Goal: Task Accomplishment & Management: Use online tool/utility

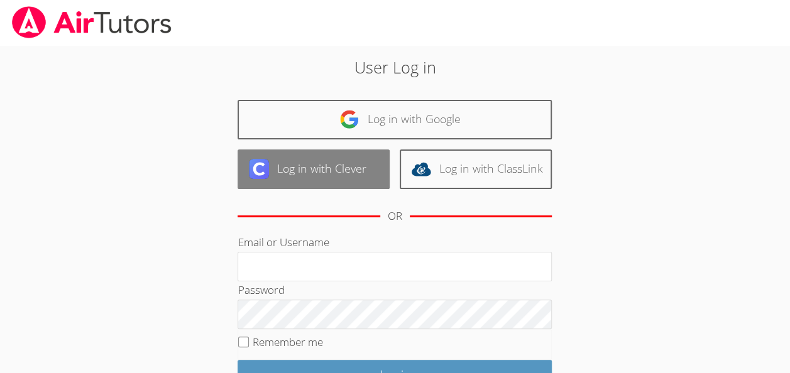
click at [336, 167] on link "Log in with Clever" at bounding box center [314, 170] width 152 height 40
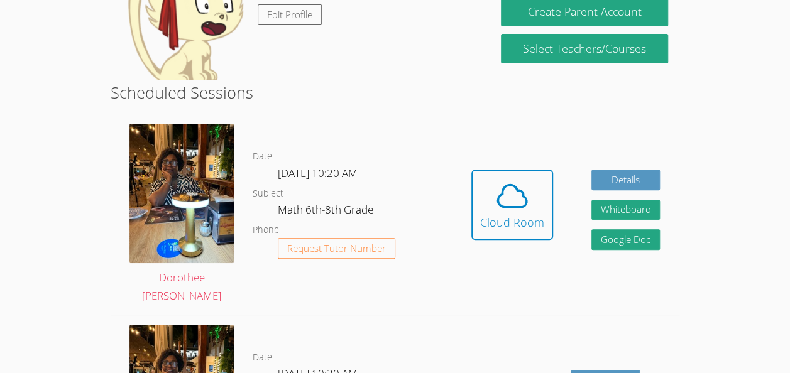
scroll to position [192, 0]
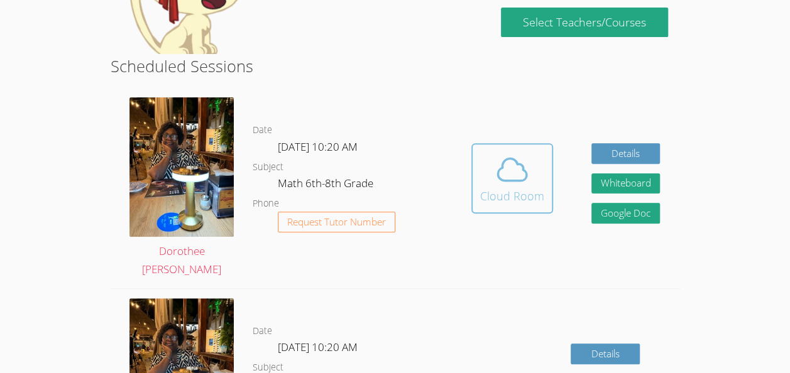
click at [490, 175] on span at bounding box center [512, 169] width 64 height 35
click at [495, 179] on icon at bounding box center [512, 169] width 35 height 35
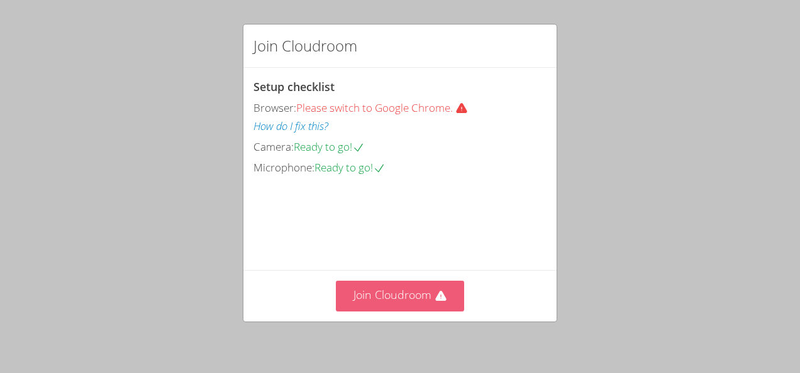
click at [416, 296] on button "Join Cloudroom" at bounding box center [400, 296] width 129 height 31
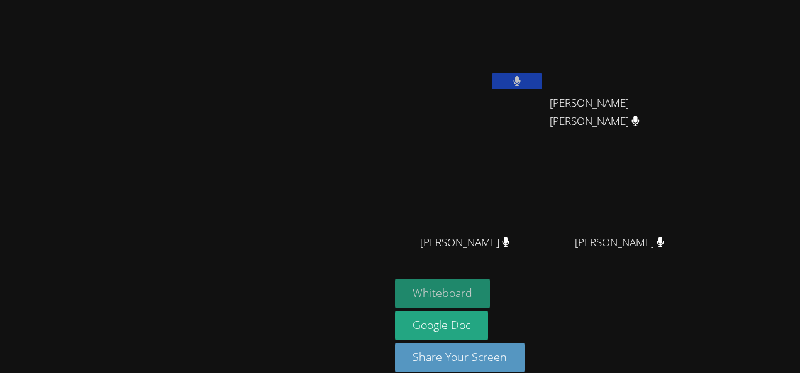
click at [490, 302] on button "Whiteboard" at bounding box center [442, 294] width 95 height 30
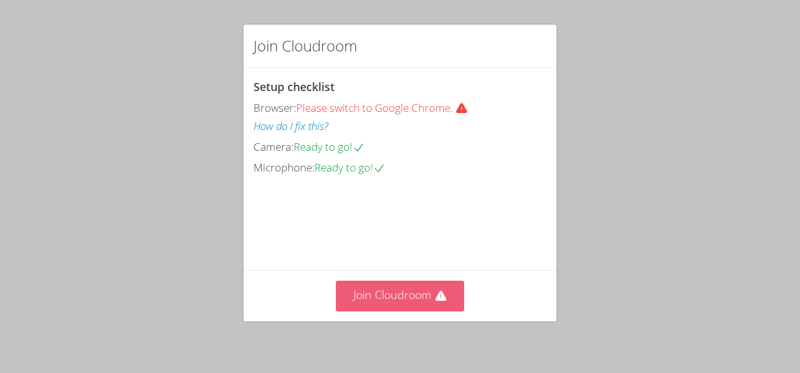
click at [417, 296] on button "Join Cloudroom" at bounding box center [400, 296] width 129 height 31
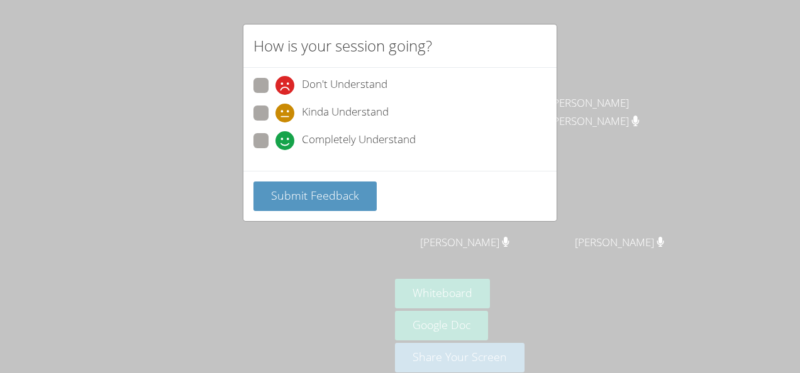
click at [332, 143] on span "Completely Understand" at bounding box center [359, 140] width 114 height 19
click at [286, 143] on input "Completely Understand" at bounding box center [280, 138] width 11 height 11
radio input "true"
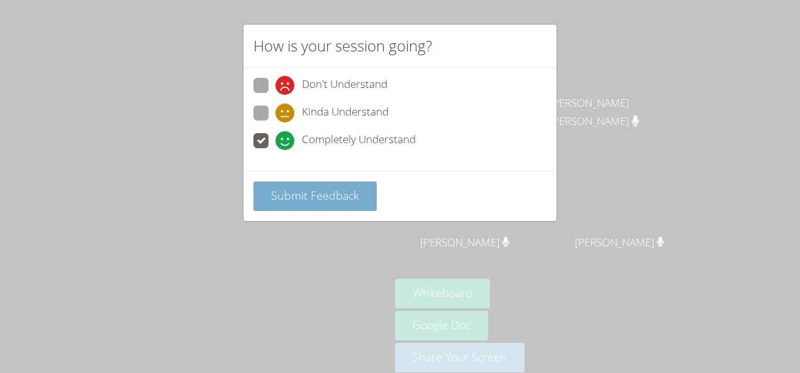
click at [294, 188] on span "Submit Feedback" at bounding box center [315, 195] width 88 height 15
